Goal: Browse casually

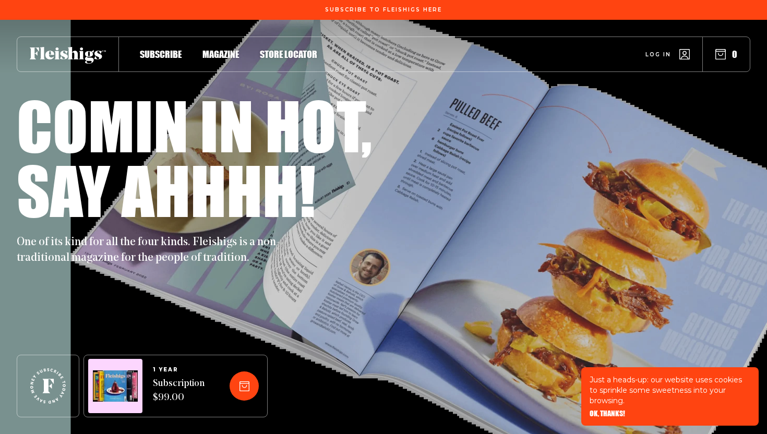
click at [217, 49] on span "Magazine" at bounding box center [220, 43] width 37 height 11
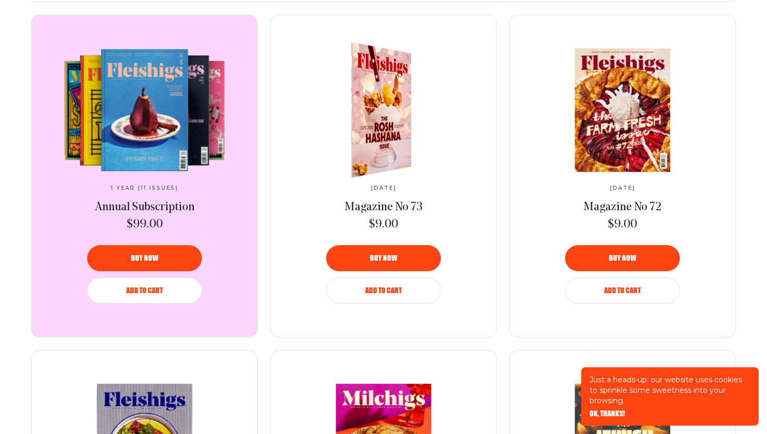
scroll to position [437, 0]
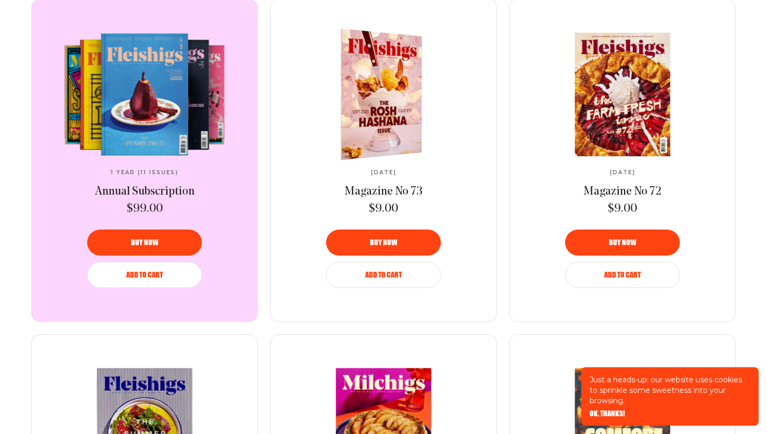
click at [369, 104] on img at bounding box center [375, 94] width 149 height 139
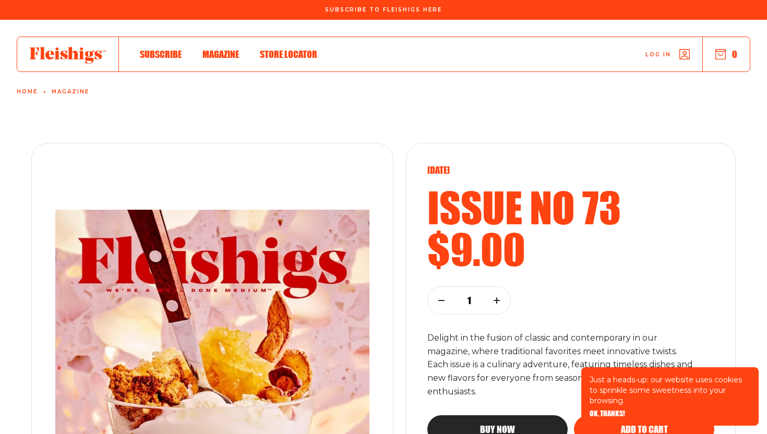
click at [98, 55] on use at bounding box center [68, 55] width 76 height 17
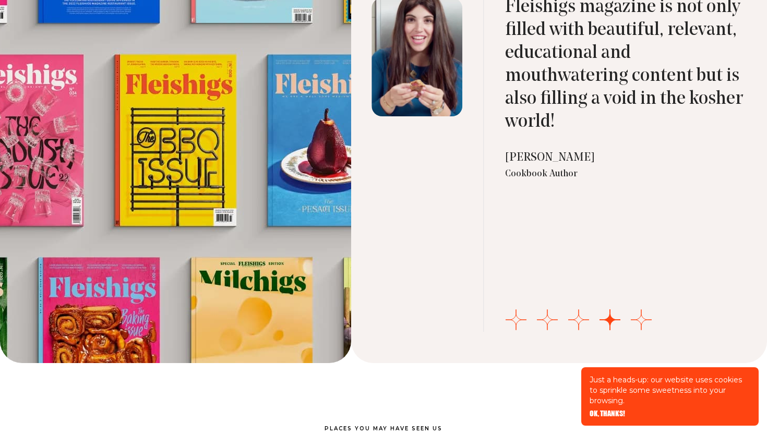
scroll to position [3486, 0]
